Goal: Task Accomplishment & Management: Manage account settings

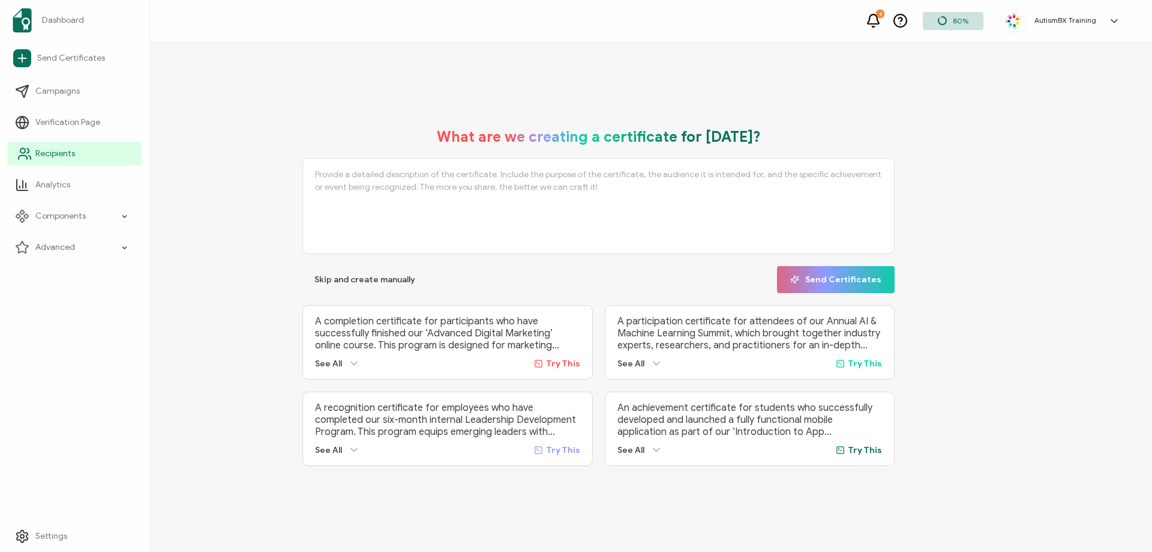
click at [34, 158] on link "Recipients" at bounding box center [75, 154] width 134 height 24
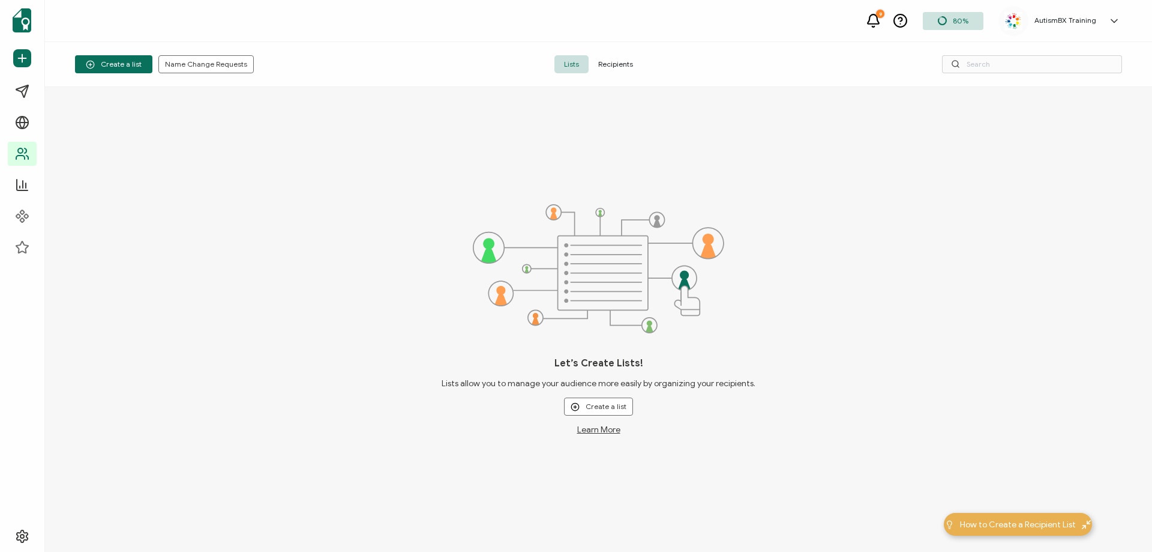
click at [615, 68] on span "Recipients" at bounding box center [616, 64] width 54 height 18
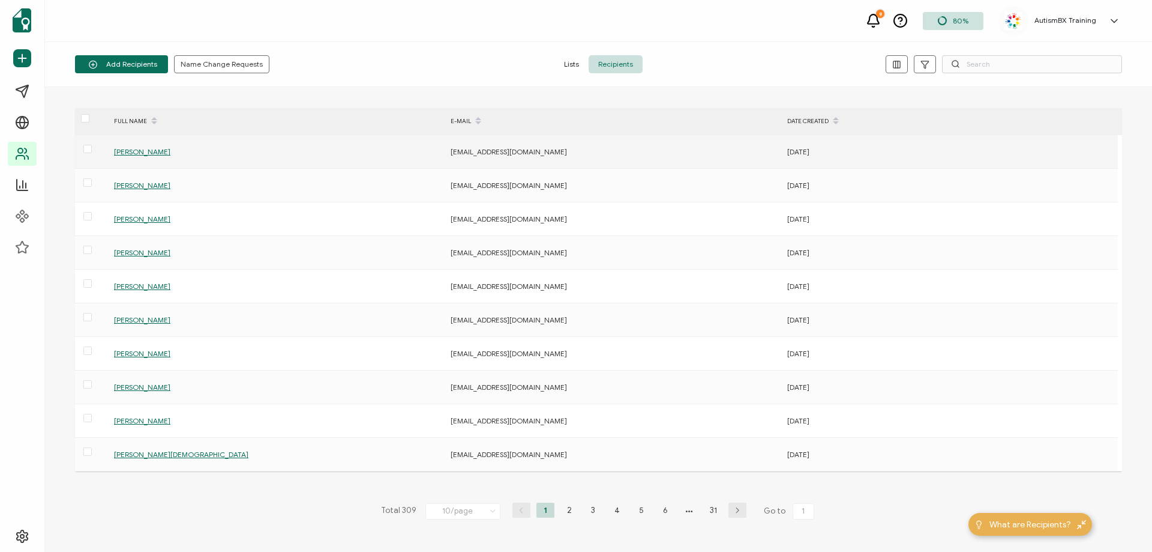
click at [167, 155] on span "[PERSON_NAME]" at bounding box center [142, 151] width 56 height 9
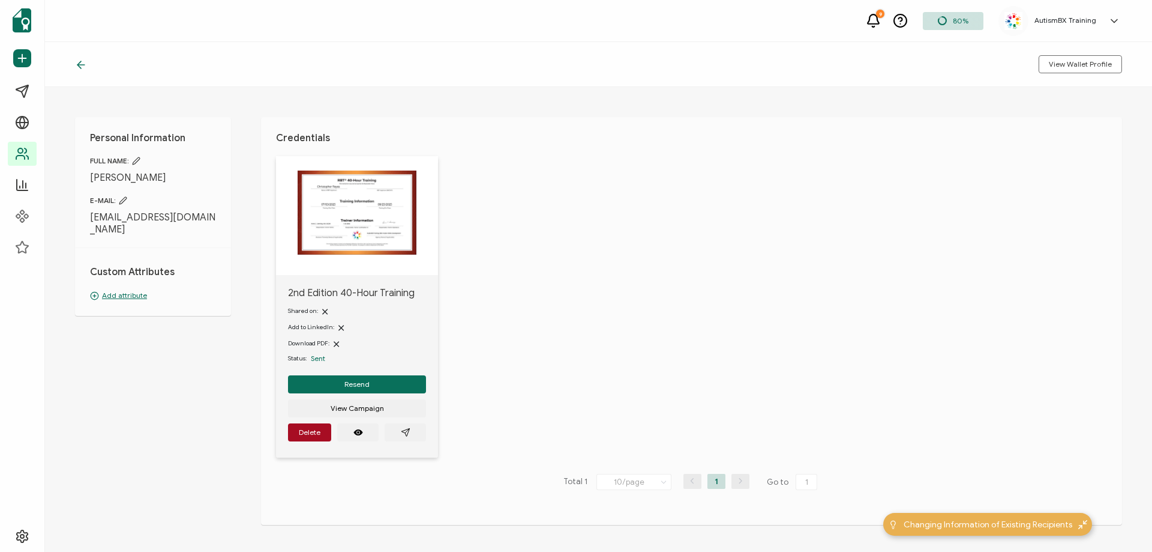
click at [124, 290] on p "Add attribute" at bounding box center [153, 295] width 126 height 11
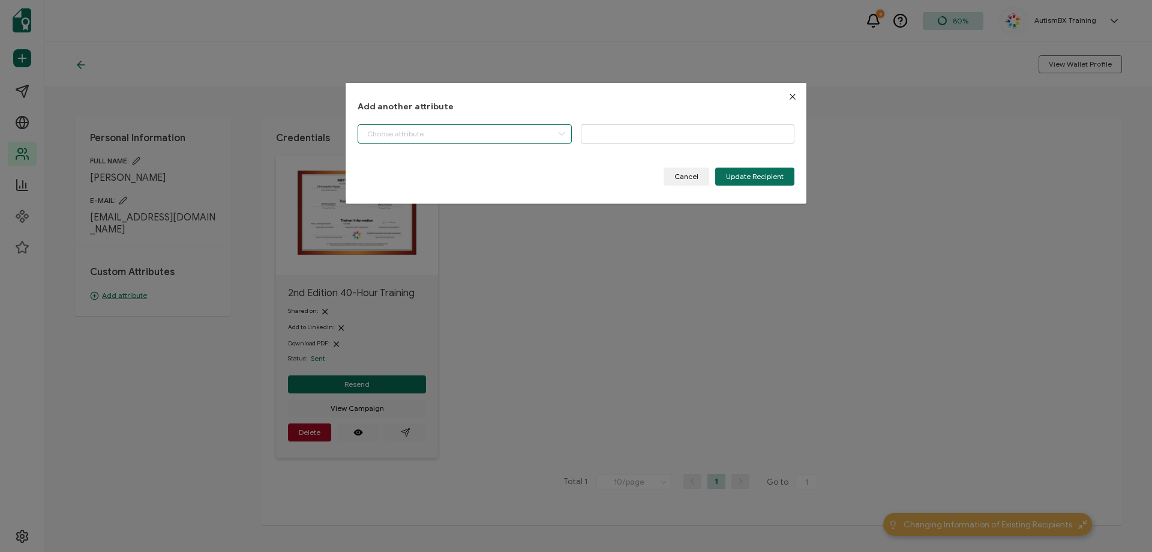
click at [485, 140] on input "dialog" at bounding box center [465, 133] width 214 height 19
drag, startPoint x: 422, startPoint y: 172, endPoint x: 513, endPoint y: 167, distance: 90.8
click at [422, 172] on li "Start Date" at bounding box center [465, 164] width 221 height 20
type input "Start Date"
click at [610, 137] on input "dialog" at bounding box center [688, 133] width 214 height 19
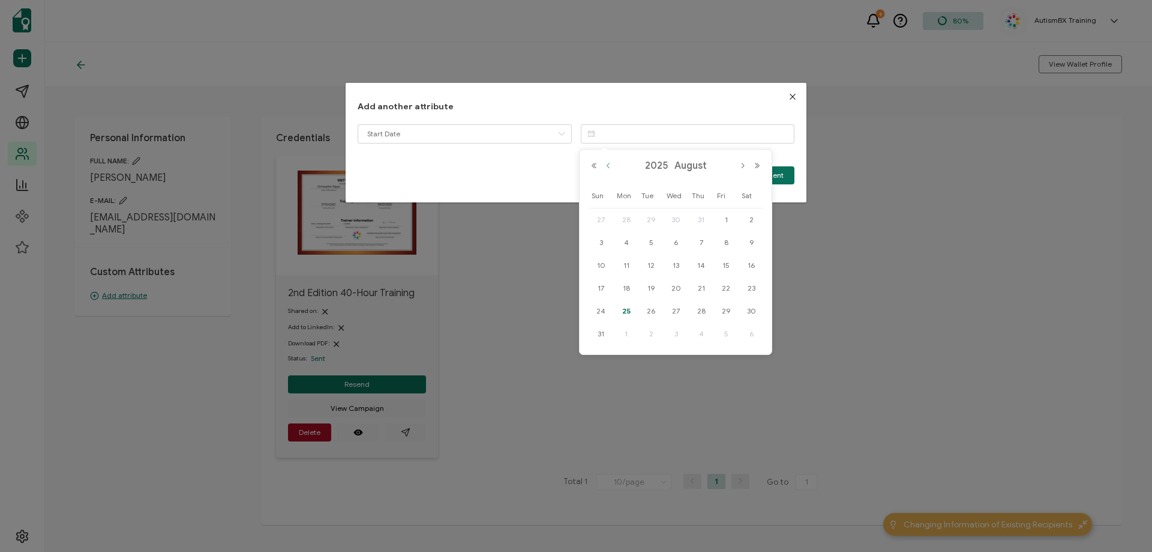
click at [609, 169] on button "Previous Month" at bounding box center [608, 165] width 14 height 8
click at [700, 219] on span "3" at bounding box center [701, 219] width 14 height 14
type input "[DATE]"
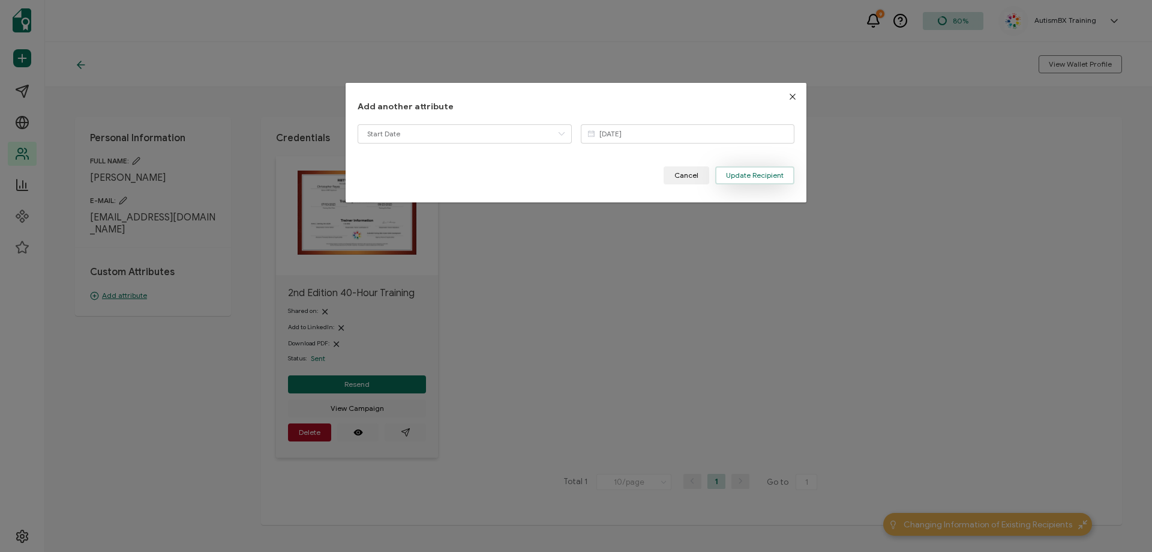
click at [748, 175] on span "Update Recipient" at bounding box center [755, 175] width 58 height 7
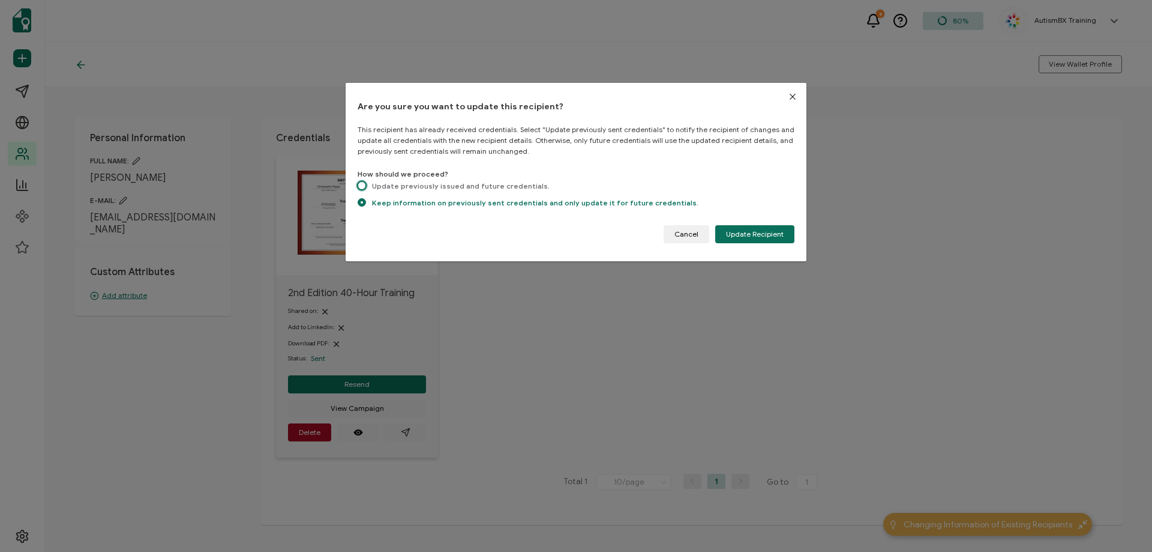
click at [358, 183] on span "dialog" at bounding box center [362, 185] width 8 height 8
click at [358, 183] on input "Update previously issued and future credentials." at bounding box center [362, 186] width 8 height 10
radio input "true"
radio input "false"
click at [773, 238] on span "Update Recipient" at bounding box center [755, 233] width 58 height 7
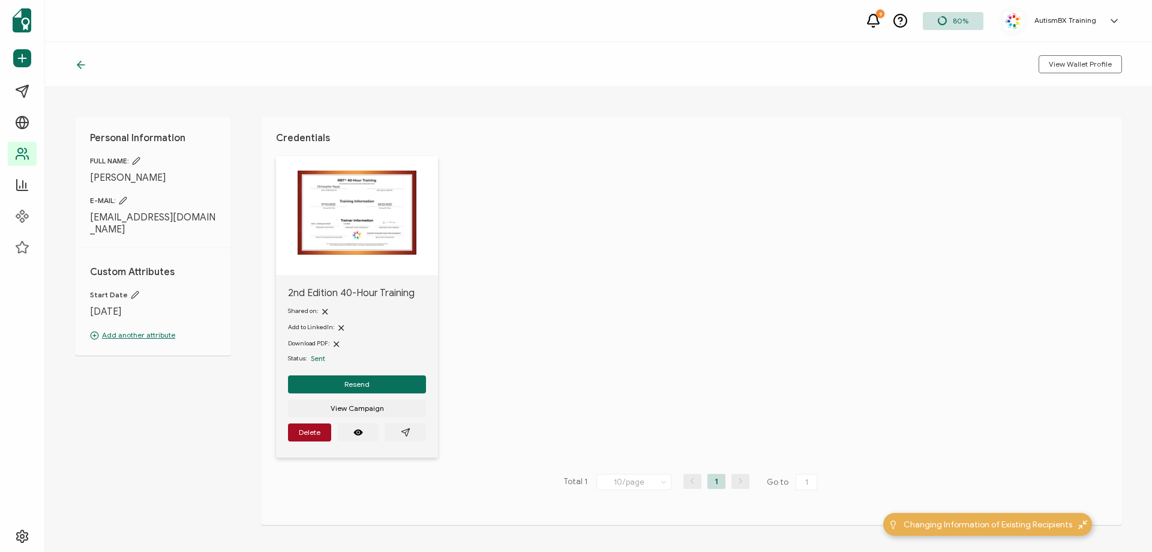
click at [84, 64] on icon at bounding box center [81, 65] width 12 height 12
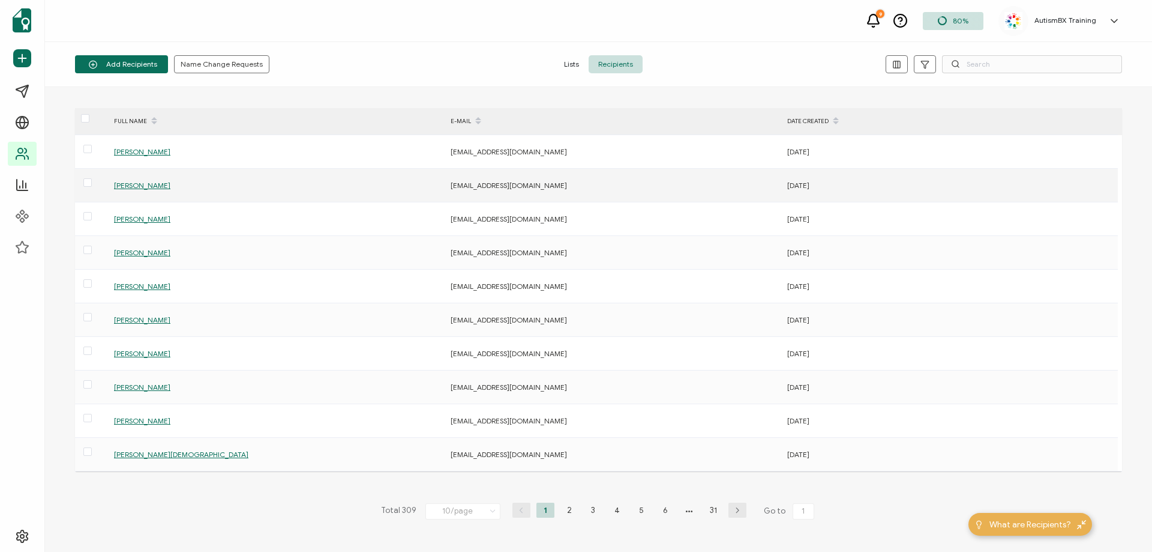
click at [140, 187] on span "[PERSON_NAME]" at bounding box center [142, 185] width 56 height 9
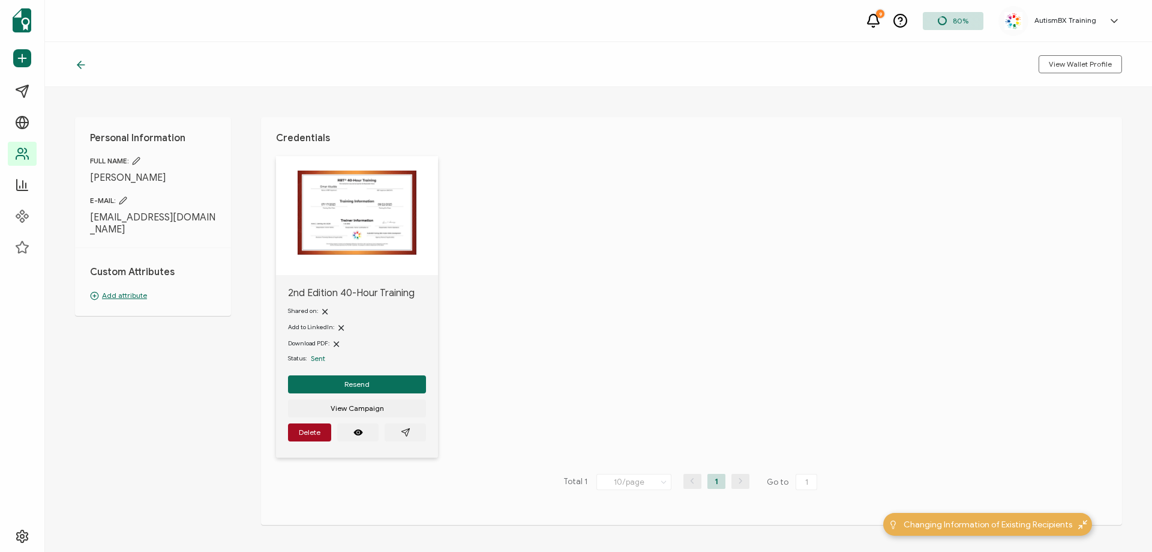
click at [136, 290] on p "Add attribute" at bounding box center [153, 295] width 126 height 11
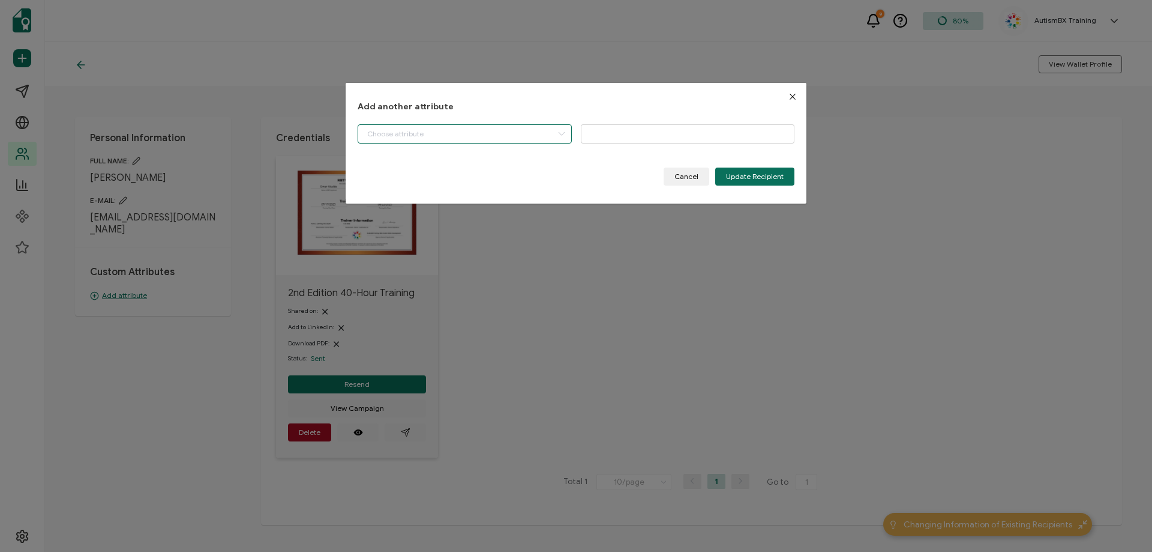
click at [454, 131] on input "dialog" at bounding box center [465, 133] width 214 height 19
click at [430, 166] on li "Start Date" at bounding box center [465, 164] width 221 height 20
type input "Start Date"
click at [683, 135] on input "dialog" at bounding box center [688, 133] width 214 height 19
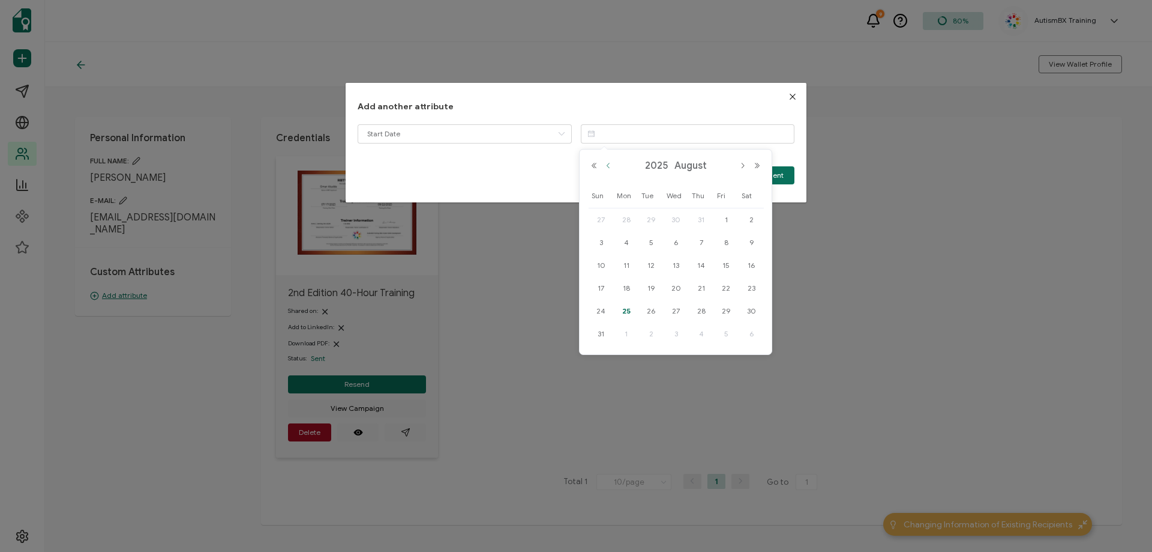
click at [605, 162] on button "Previous Month" at bounding box center [608, 165] width 14 height 8
click at [694, 264] on span "17" at bounding box center [701, 265] width 14 height 14
type input "[DATE]"
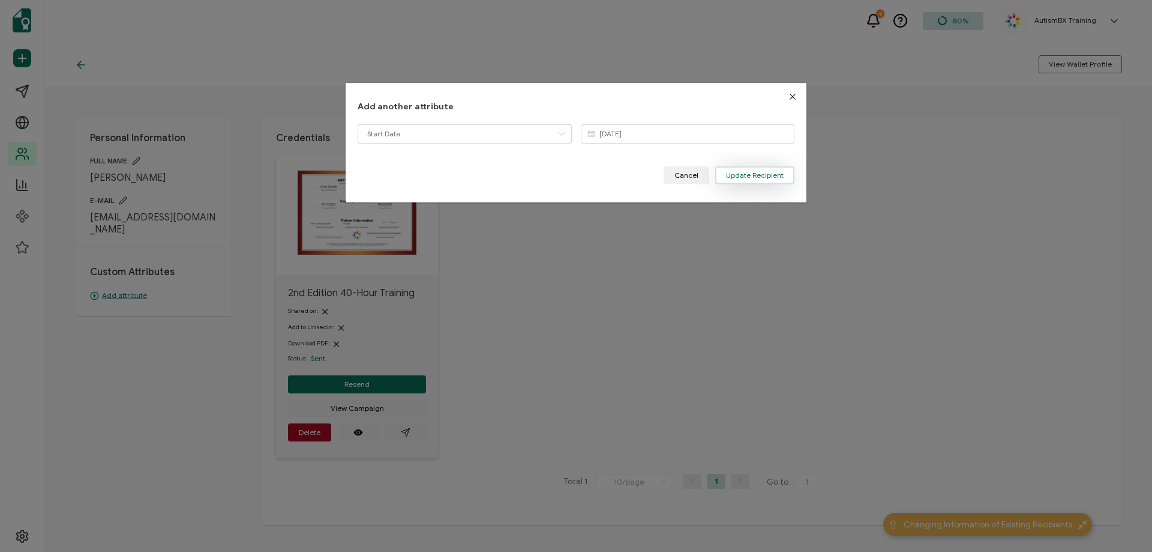
click at [749, 180] on button "Update Recipient" at bounding box center [754, 175] width 79 height 18
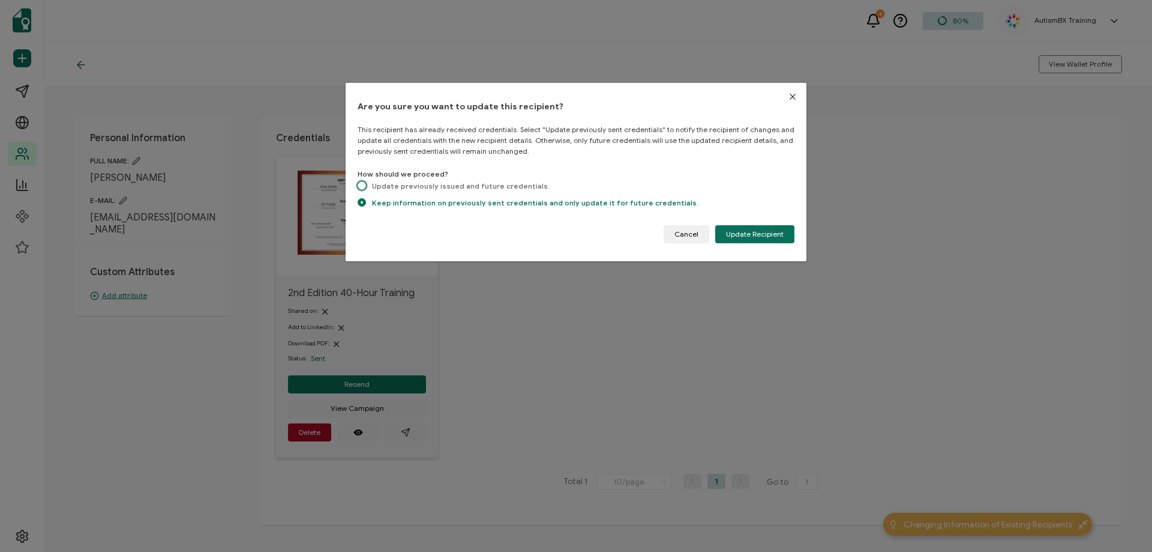
click at [363, 190] on span "dialog" at bounding box center [362, 186] width 8 height 10
click at [363, 190] on input "Update previously issued and future credentials." at bounding box center [362, 186] width 8 height 10
radio input "true"
radio input "false"
click at [743, 230] on span "Update Recipient" at bounding box center [755, 233] width 58 height 7
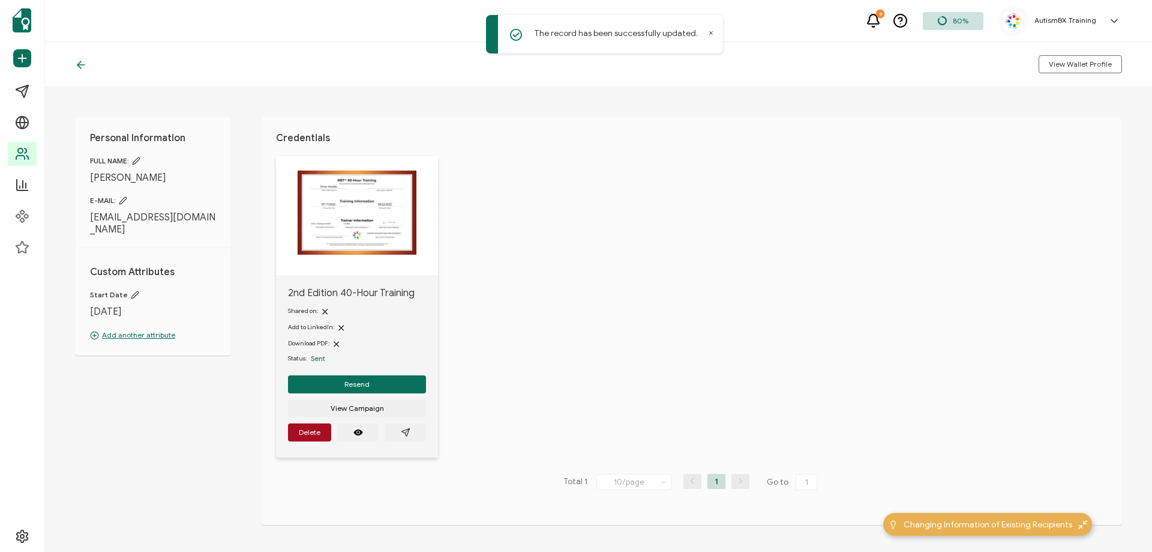
click at [85, 68] on icon at bounding box center [81, 65] width 12 height 12
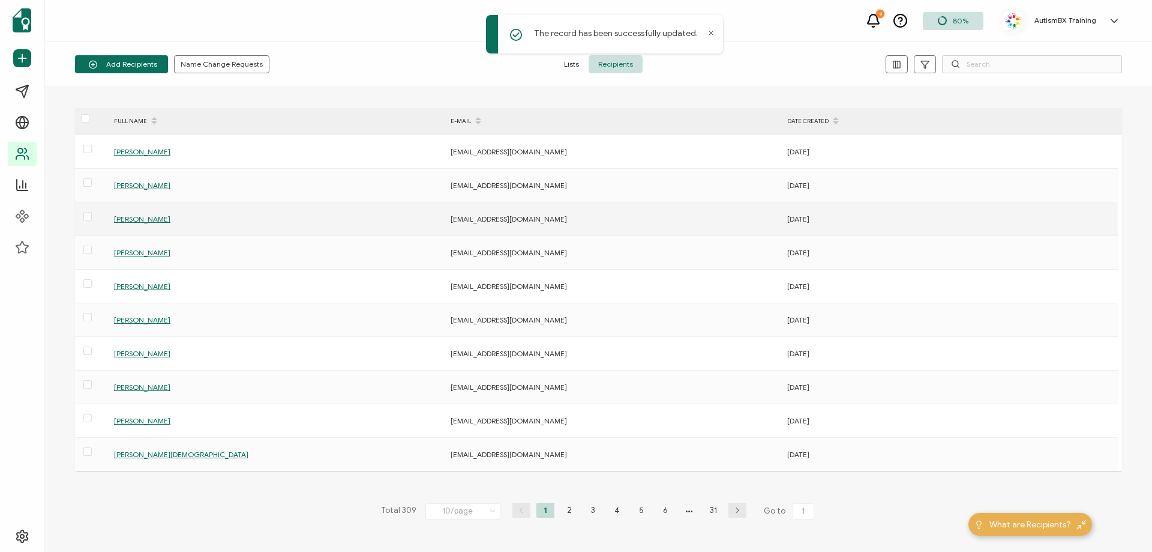
click at [139, 217] on span "[PERSON_NAME]" at bounding box center [142, 218] width 56 height 9
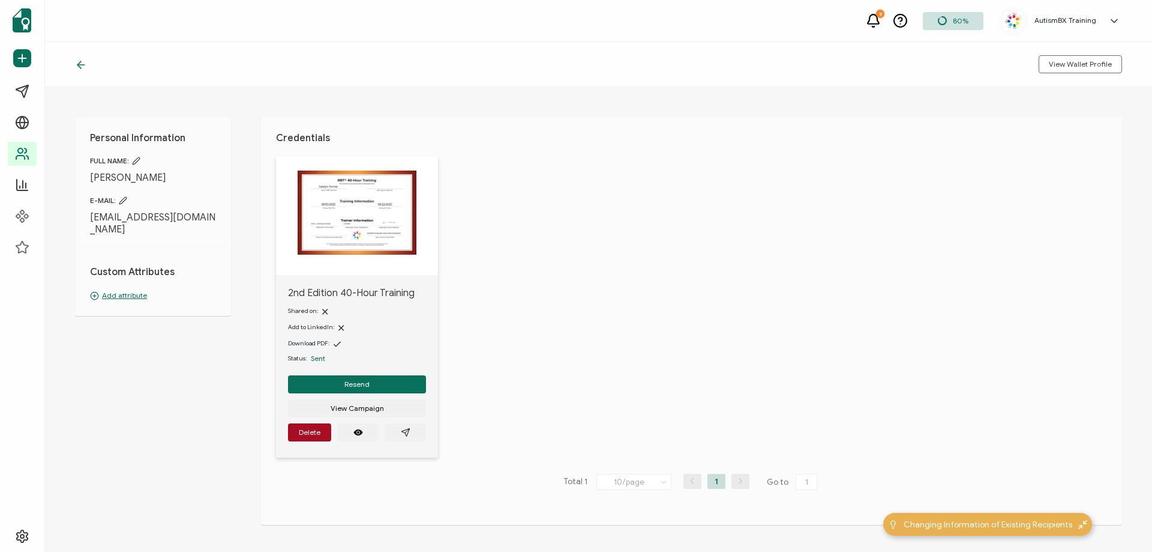
click at [130, 292] on p "Add attribute" at bounding box center [153, 295] width 126 height 11
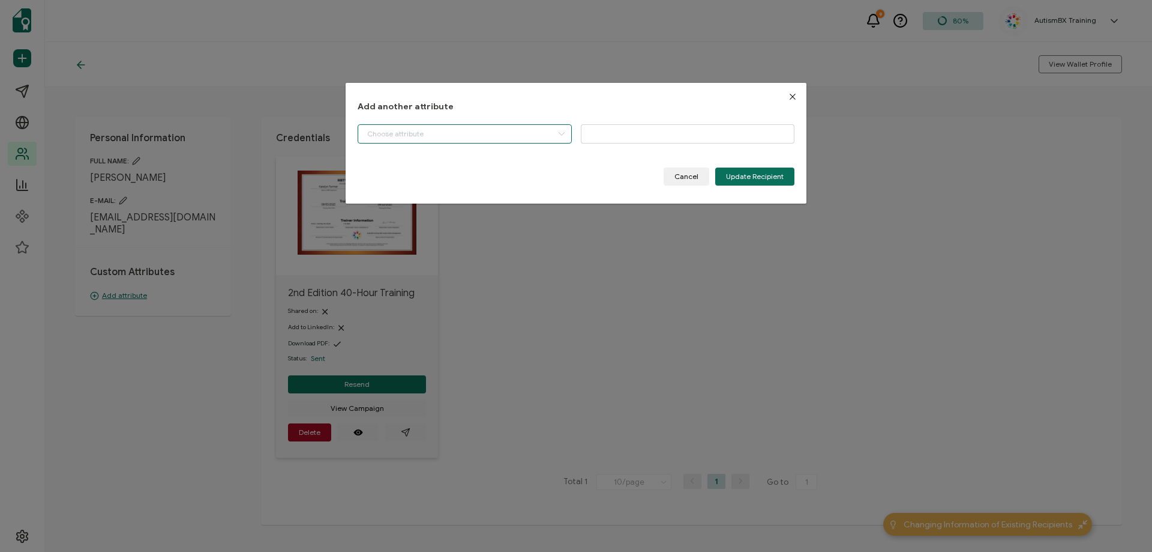
click at [541, 137] on input "dialog" at bounding box center [465, 133] width 214 height 19
click at [506, 155] on li "Start Date" at bounding box center [465, 164] width 221 height 20
type input "Start Date"
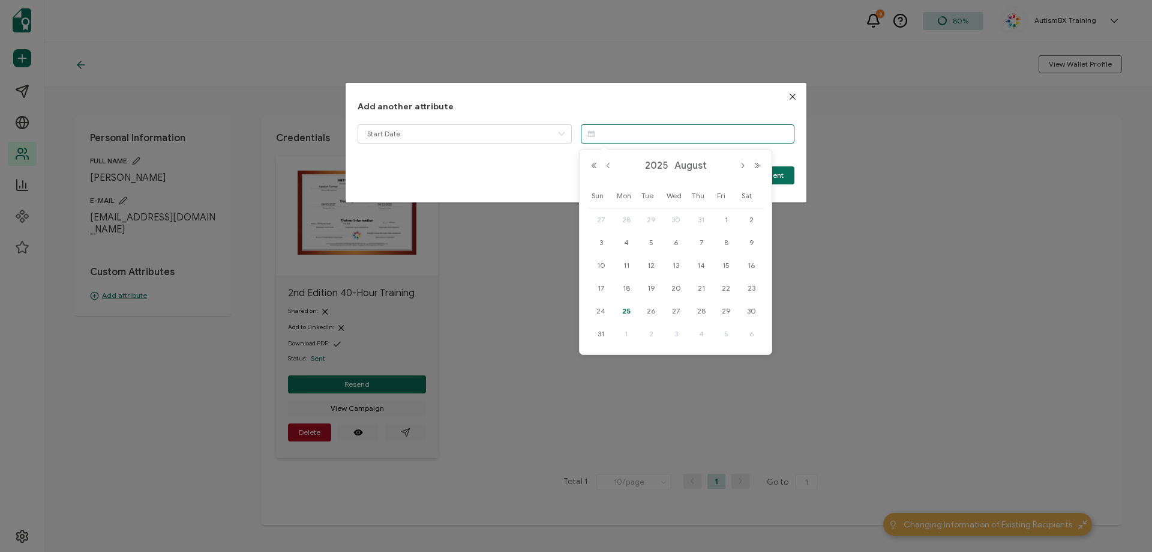
click at [621, 137] on input "dialog" at bounding box center [688, 133] width 214 height 19
click at [649, 247] on span "5" at bounding box center [651, 242] width 14 height 14
type input "[DATE]"
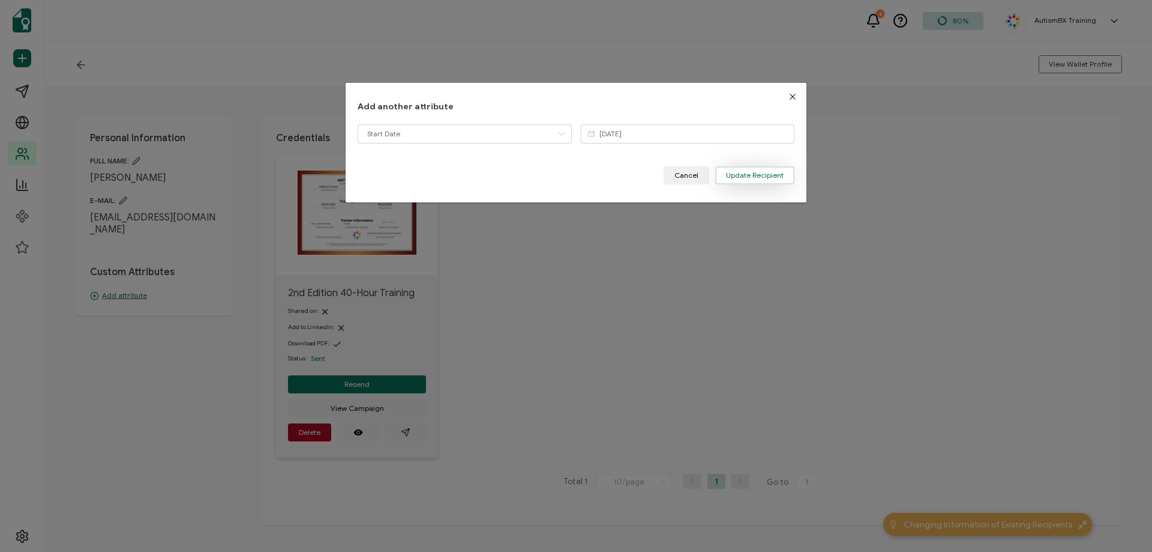
click at [733, 172] on span "Update Recipient" at bounding box center [755, 175] width 58 height 7
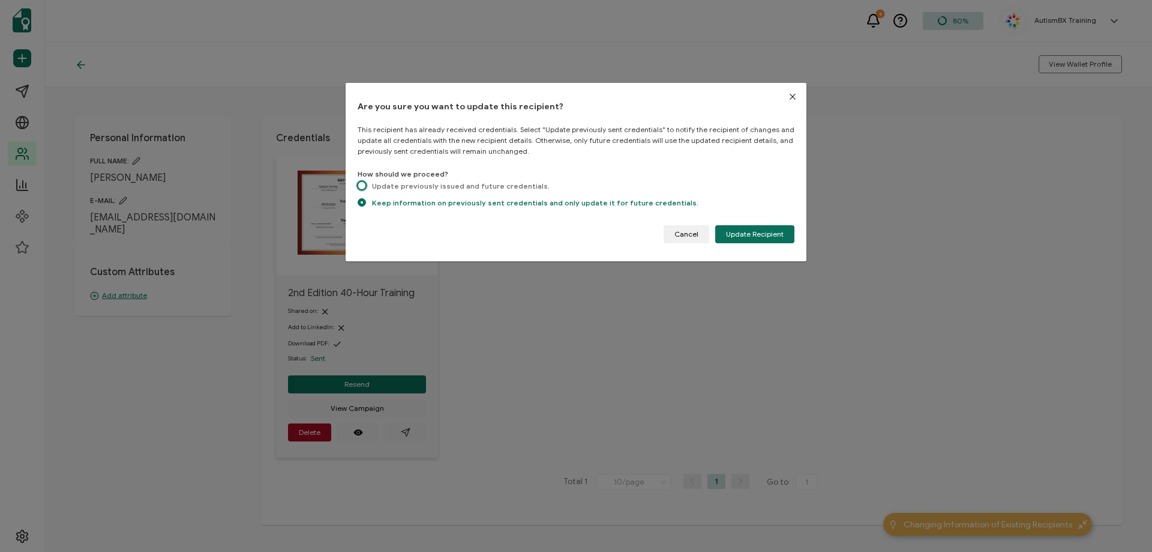
click at [362, 187] on span "dialog" at bounding box center [362, 185] width 8 height 8
click at [362, 187] on input "Update previously issued and future credentials." at bounding box center [362, 186] width 8 height 10
radio input "true"
radio input "false"
click at [741, 226] on button "Update Recipient" at bounding box center [754, 234] width 79 height 18
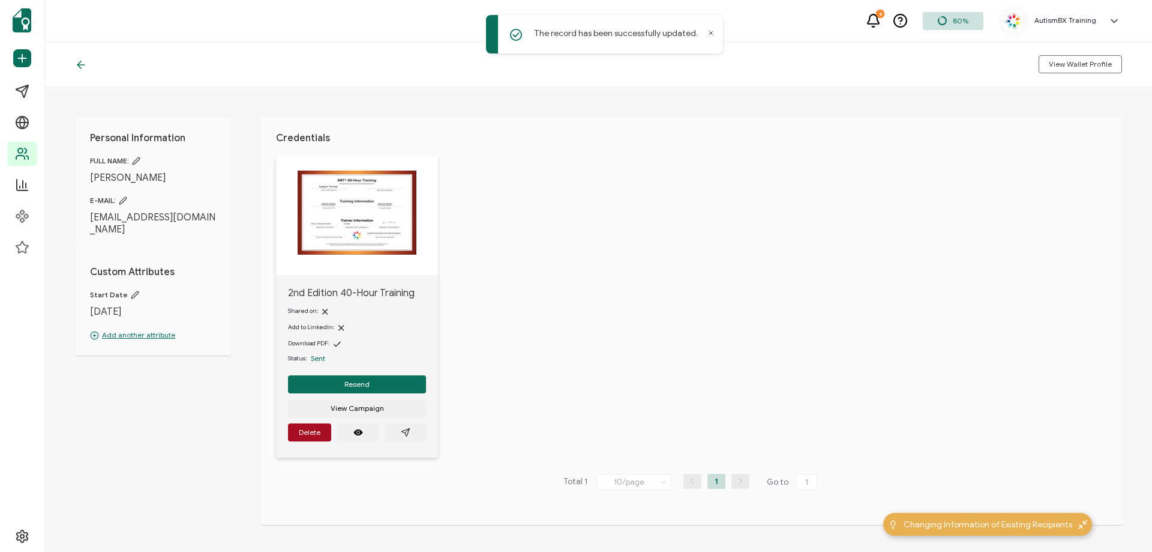
click at [83, 60] on icon at bounding box center [81, 65] width 12 height 12
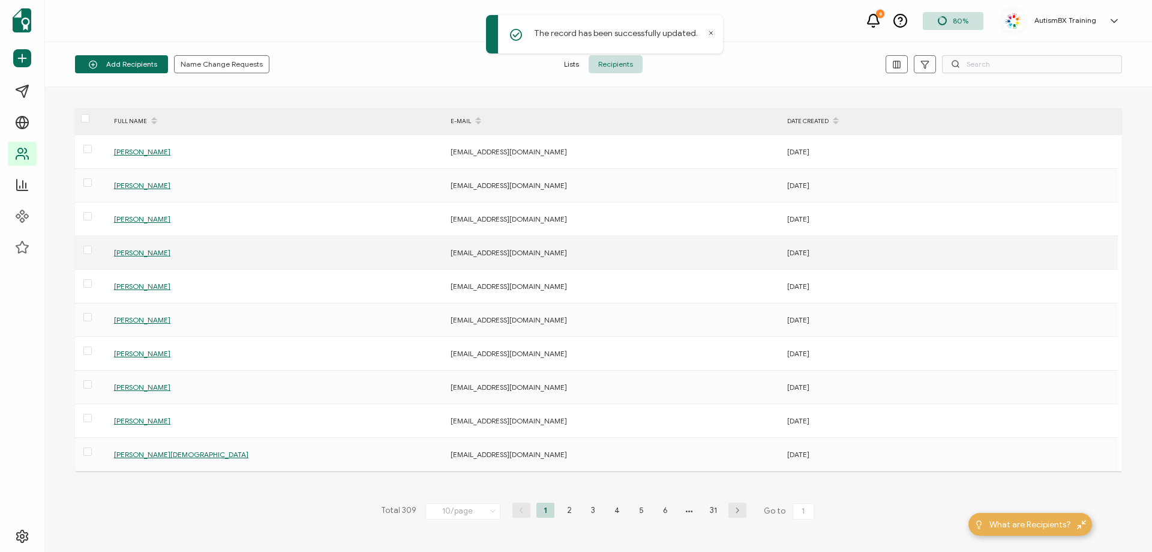
click at [138, 254] on span "[PERSON_NAME]" at bounding box center [142, 252] width 56 height 9
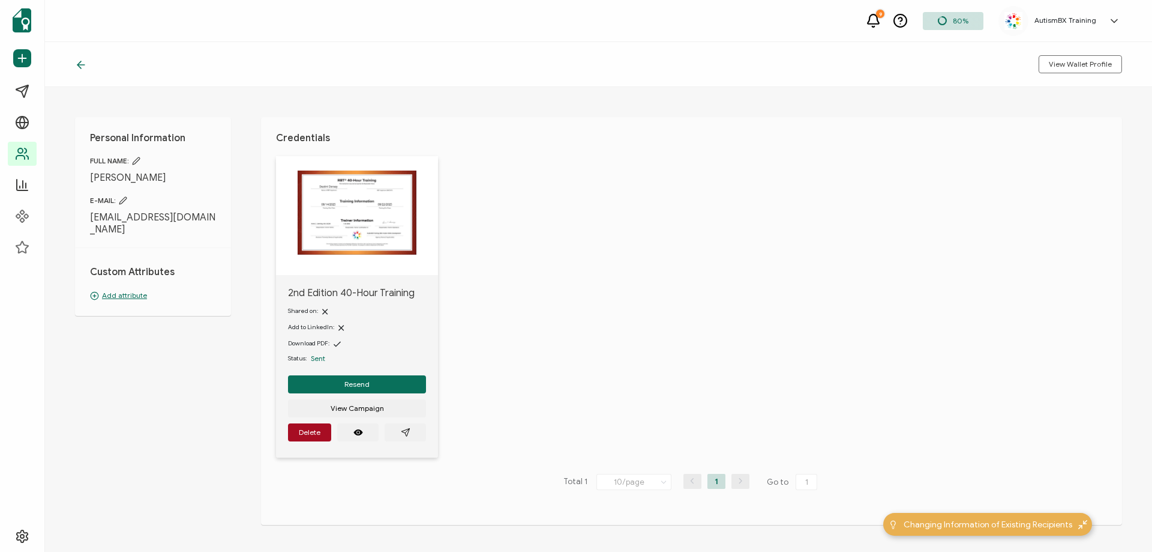
click at [130, 290] on p "Add attribute" at bounding box center [153, 295] width 126 height 11
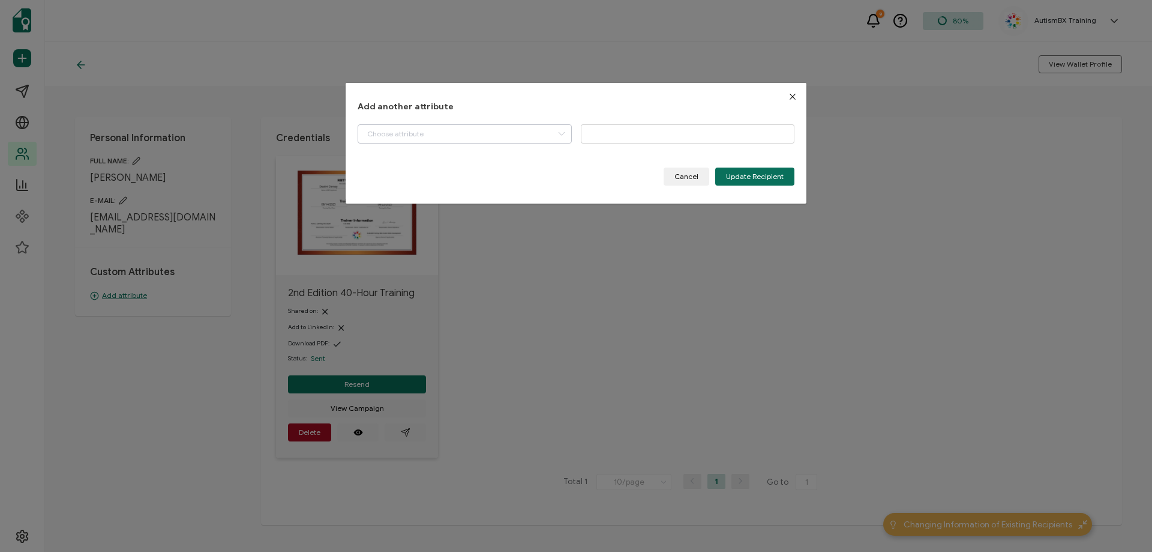
click at [559, 132] on icon "dialog" at bounding box center [561, 133] width 15 height 19
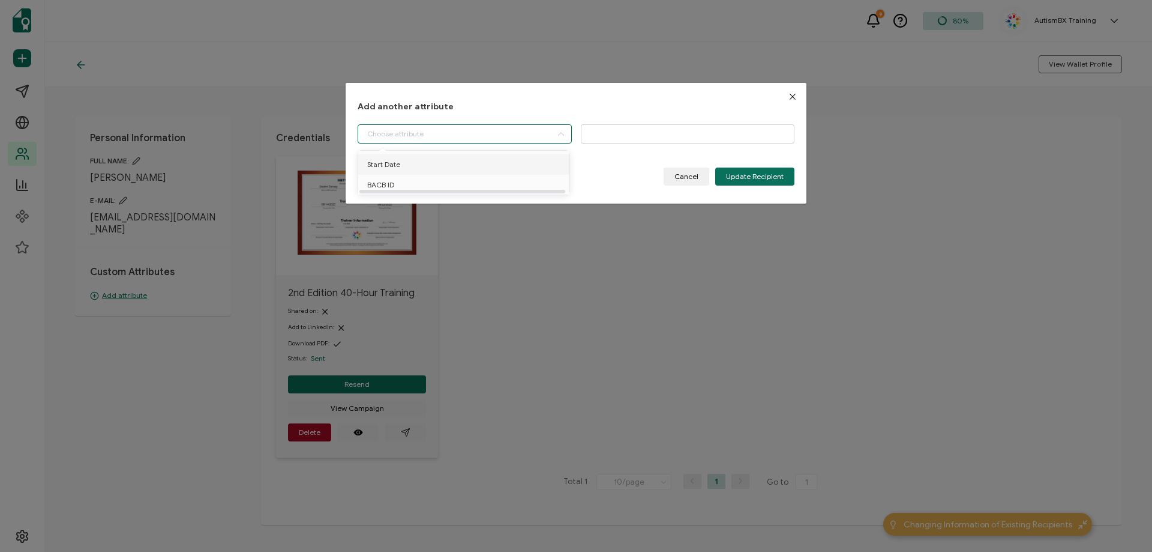
click at [458, 164] on li "Start Date" at bounding box center [465, 164] width 221 height 20
type input "Start Date"
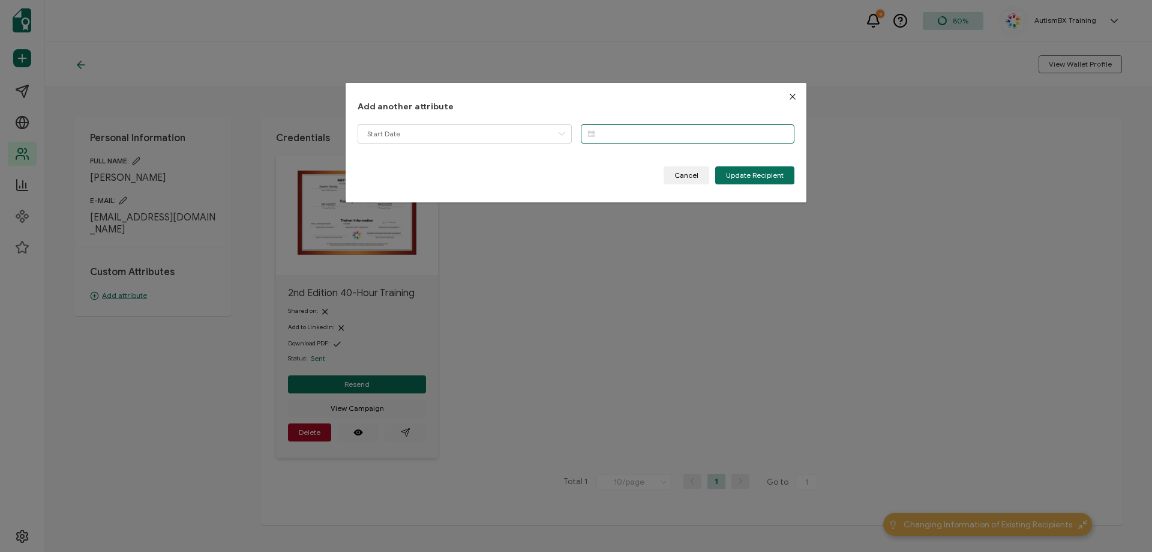
click at [613, 136] on input "dialog" at bounding box center [688, 133] width 214 height 19
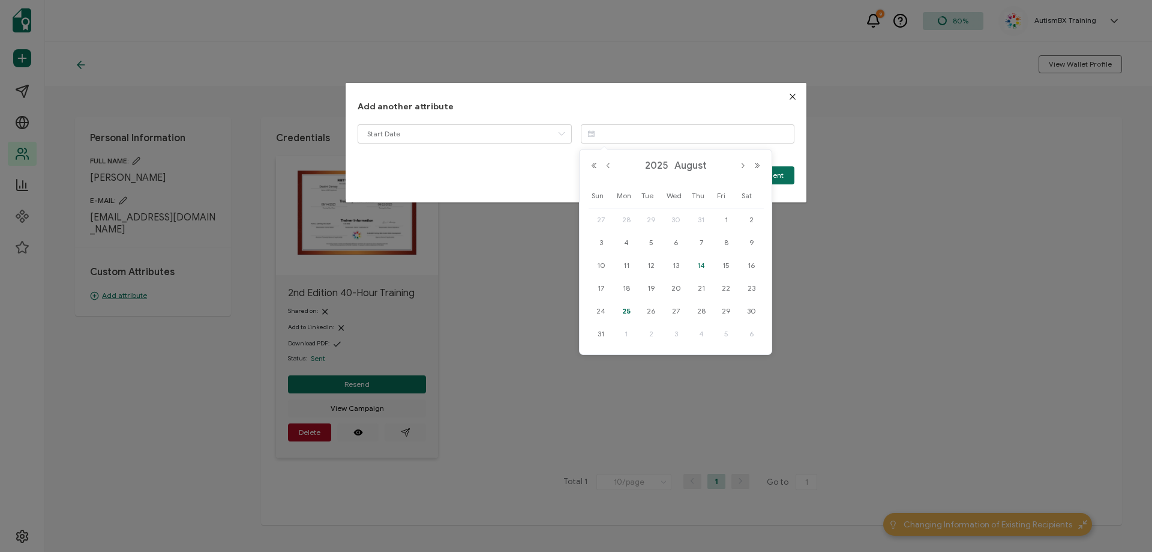
click at [702, 268] on span "14" at bounding box center [701, 265] width 14 height 14
type input "[DATE]"
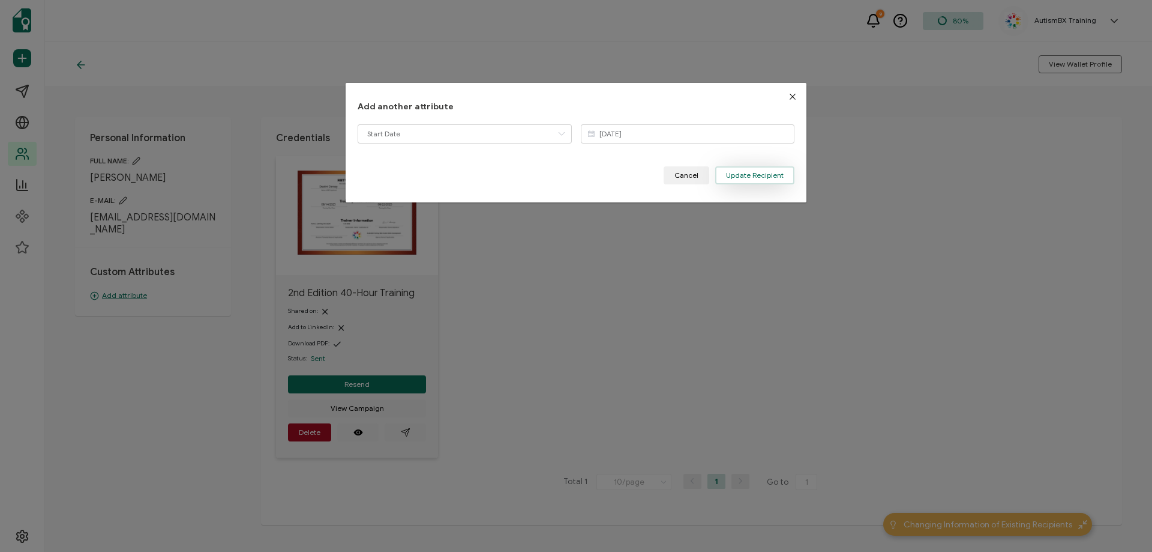
click at [737, 180] on button "Update Recipient" at bounding box center [754, 175] width 79 height 18
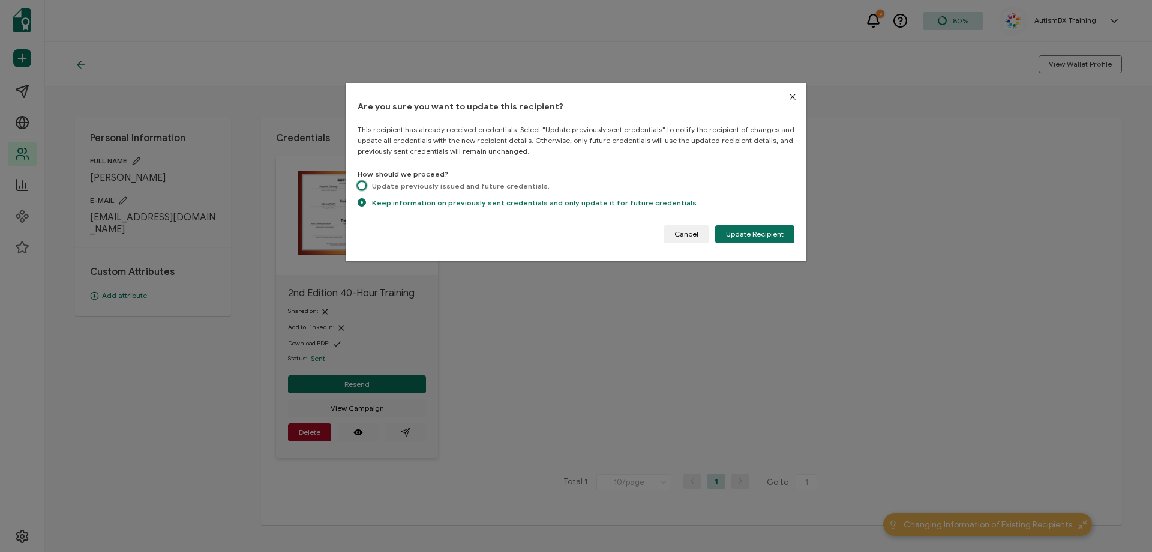
click at [364, 184] on span "dialog" at bounding box center [362, 185] width 8 height 8
click at [364, 184] on input "Update previously issued and future credentials." at bounding box center [362, 186] width 8 height 10
radio input "true"
radio input "false"
click at [757, 230] on span "Update Recipient" at bounding box center [755, 233] width 58 height 7
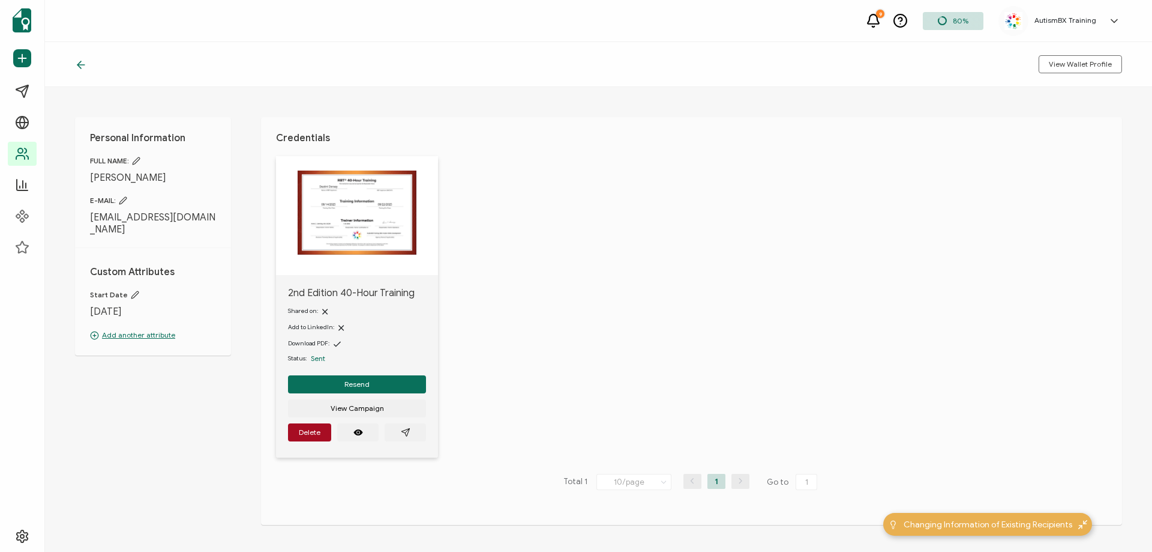
click at [83, 64] on icon at bounding box center [81, 65] width 12 height 12
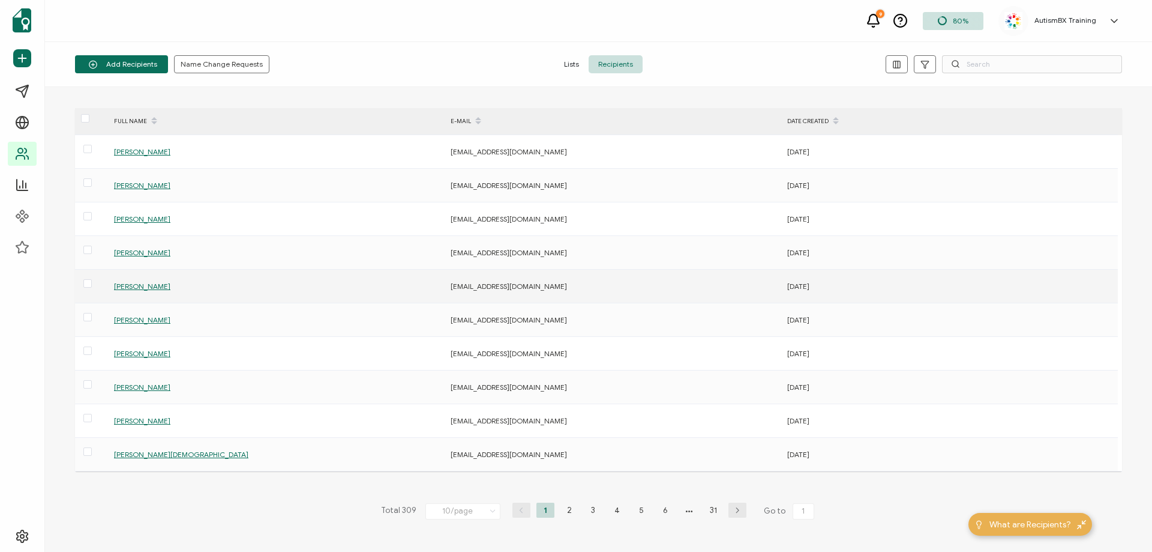
click at [148, 288] on span "[PERSON_NAME]" at bounding box center [142, 285] width 56 height 9
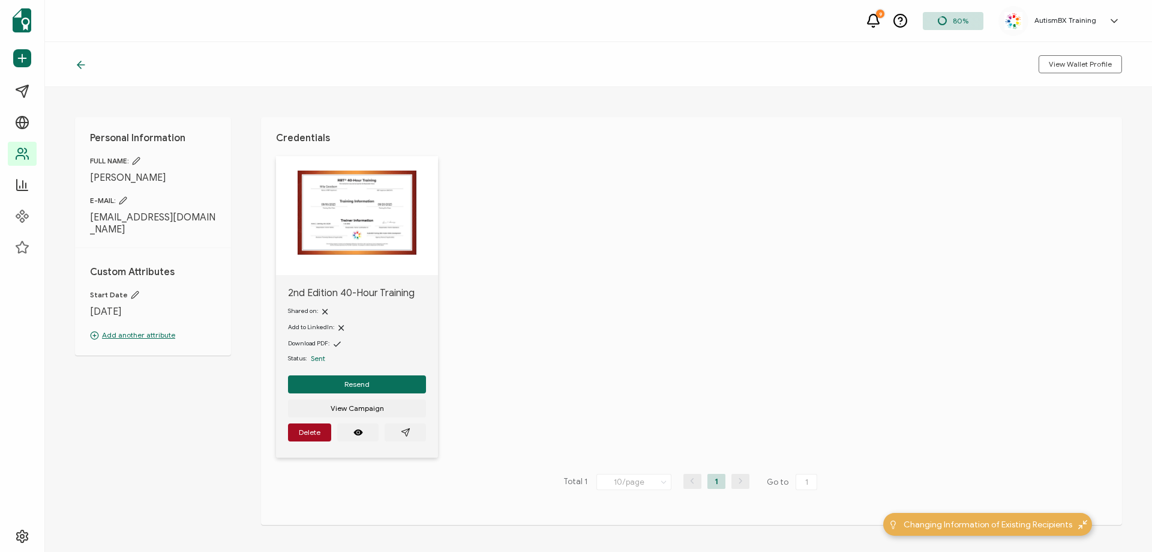
click at [77, 67] on icon at bounding box center [81, 65] width 12 height 12
